Goal: Information Seeking & Learning: Learn about a topic

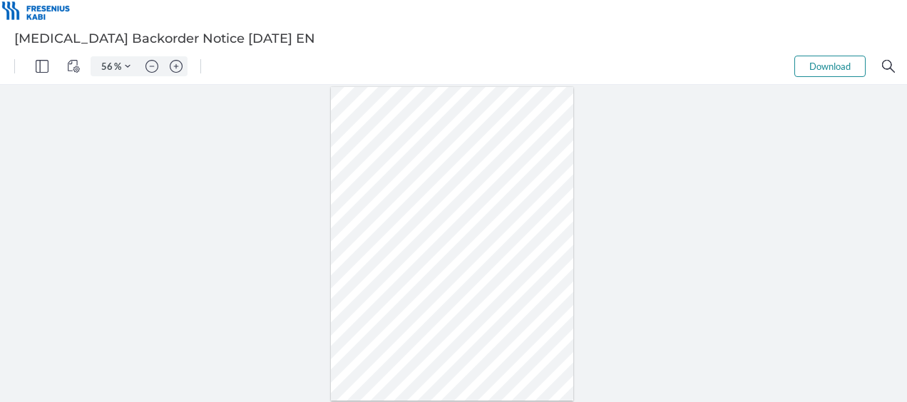
click at [681, 285] on div at bounding box center [453, 243] width 907 height 317
click at [174, 66] on img "Zoom in" at bounding box center [176, 66] width 13 height 13
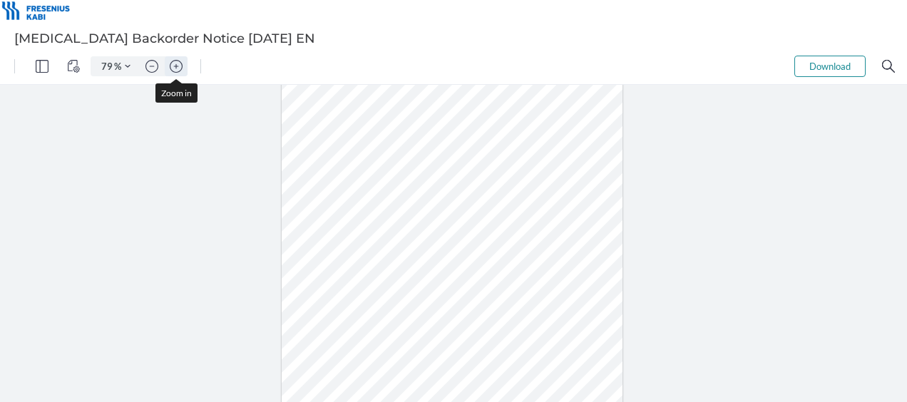
click at [174, 66] on img "Zoom in" at bounding box center [176, 66] width 13 height 13
type input "111"
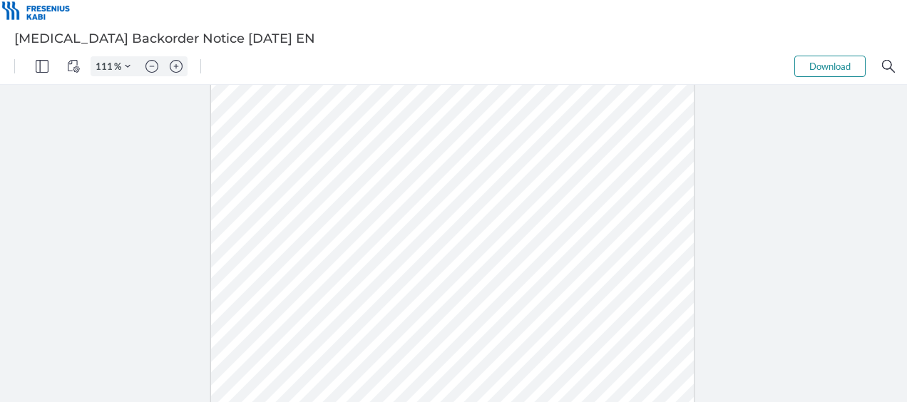
scroll to position [69, 0]
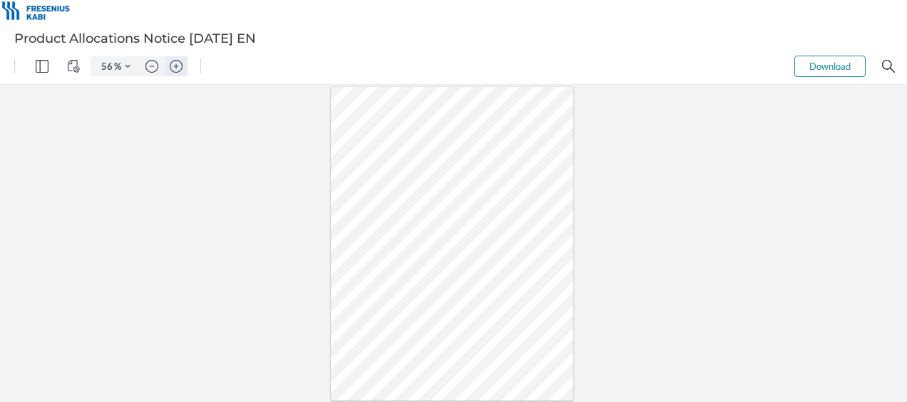
click at [180, 66] on img "Zoom in" at bounding box center [176, 66] width 13 height 13
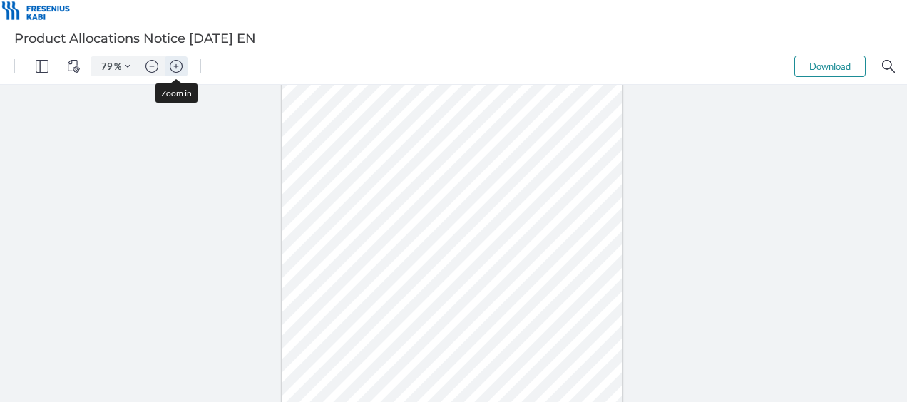
click at [180, 66] on img "Zoom in" at bounding box center [176, 66] width 13 height 13
type input "111"
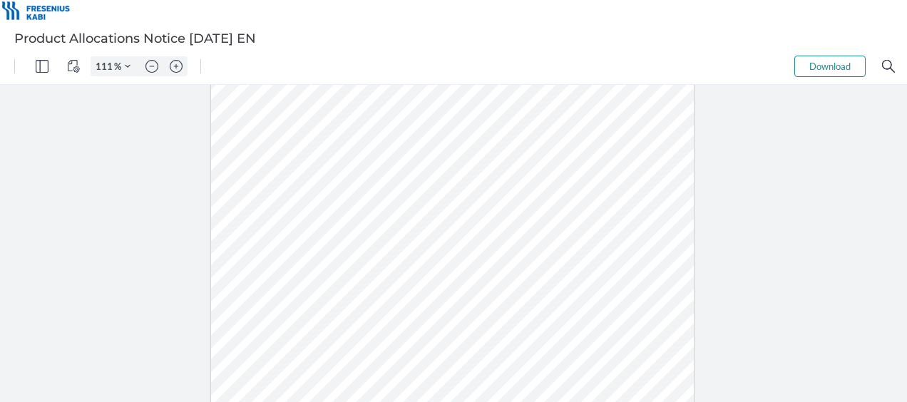
scroll to position [205, 0]
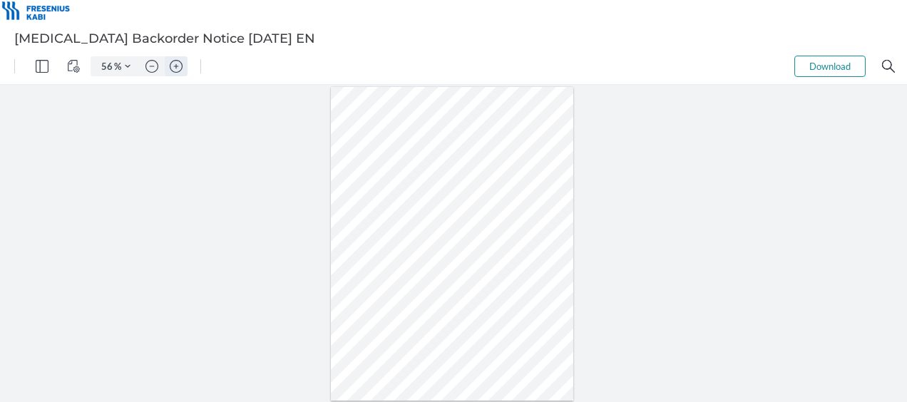
click at [174, 62] on img "Zoom in" at bounding box center [176, 66] width 13 height 13
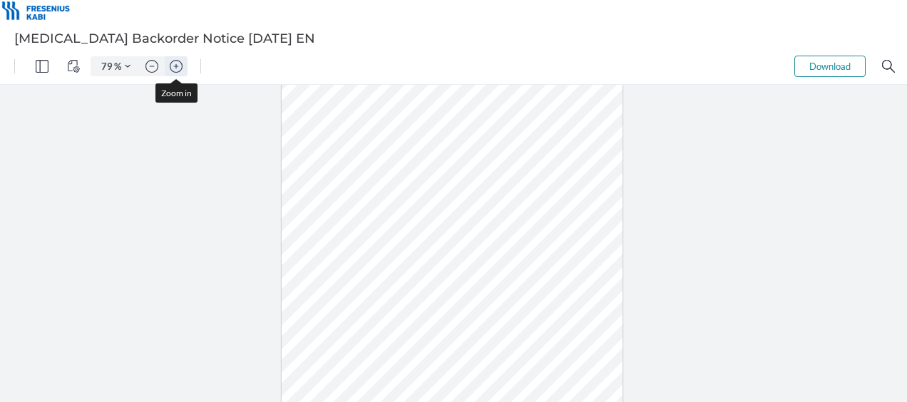
click at [174, 62] on img "Zoom in" at bounding box center [176, 66] width 13 height 13
type input "111"
